Goal: Find specific page/section

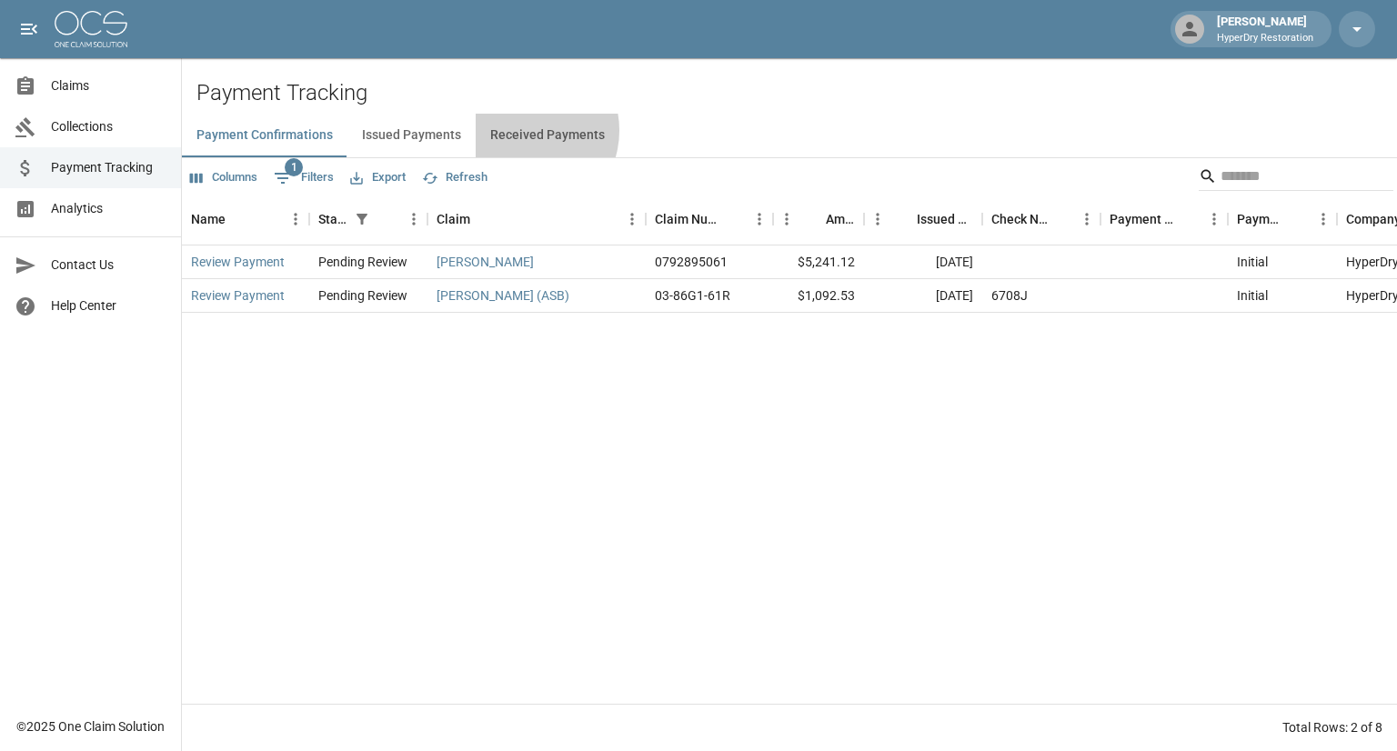
click at [521, 131] on button "Received Payments" at bounding box center [548, 136] width 144 height 44
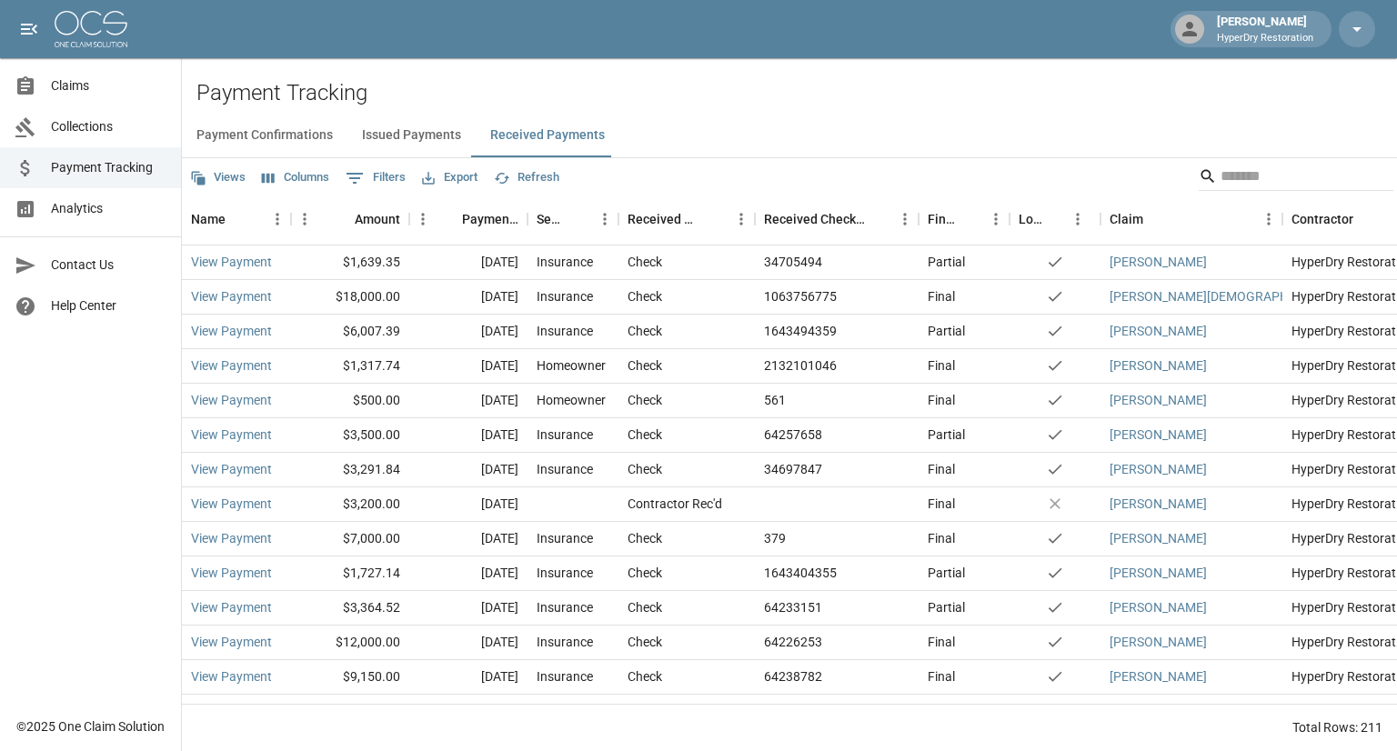
click at [83, 90] on span "Claims" at bounding box center [109, 85] width 116 height 19
